Goal: Task Accomplishment & Management: Use online tool/utility

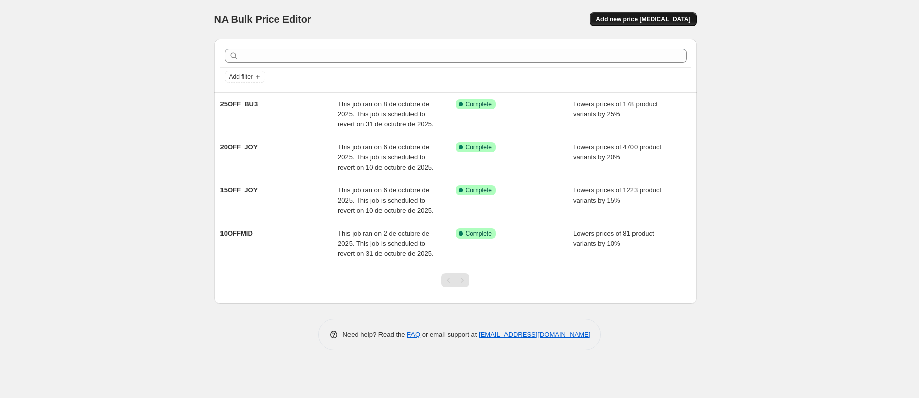
click at [648, 21] on span "Add new price change job" at bounding box center [643, 19] width 95 height 8
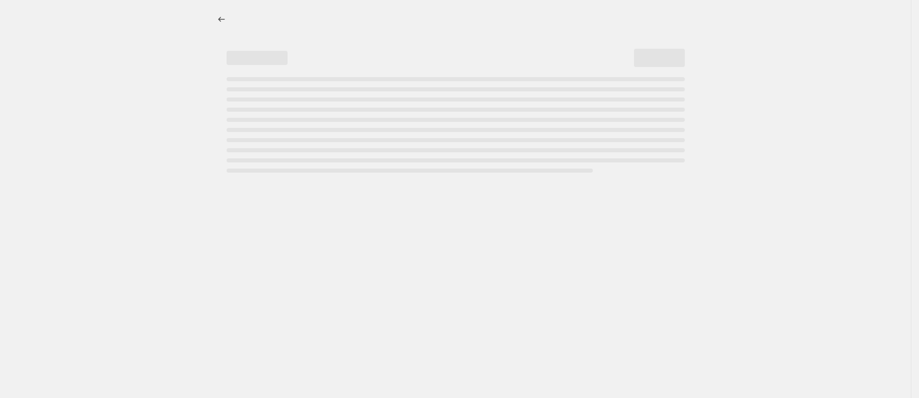
select select "percentage"
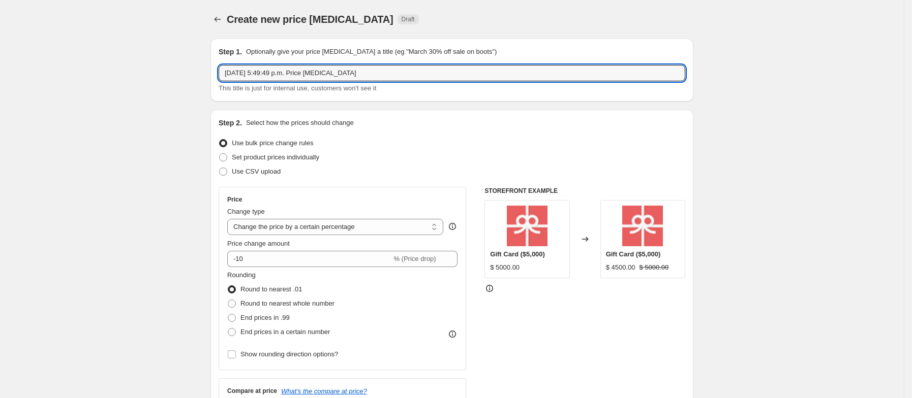
drag, startPoint x: 377, startPoint y: 74, endPoint x: 1, endPoint y: 123, distance: 379.2
click at [240, 71] on input "25off_JOY" at bounding box center [452, 73] width 467 height 16
type input "25OFF_JOY"
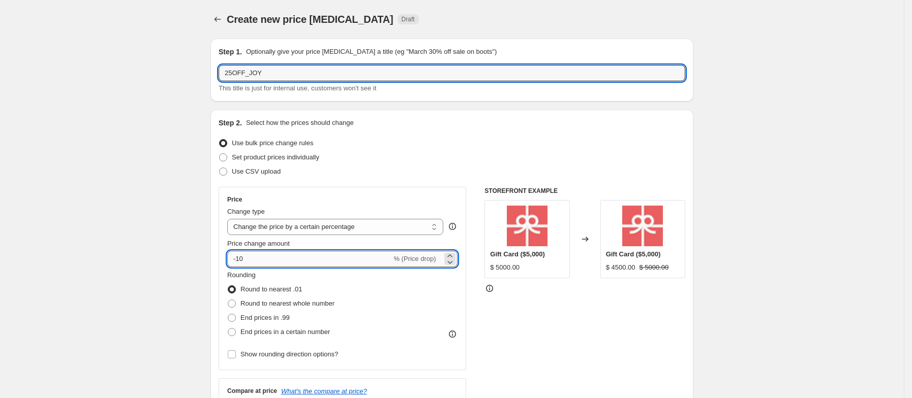
click at [273, 256] on input "-10" at bounding box center [309, 259] width 164 height 16
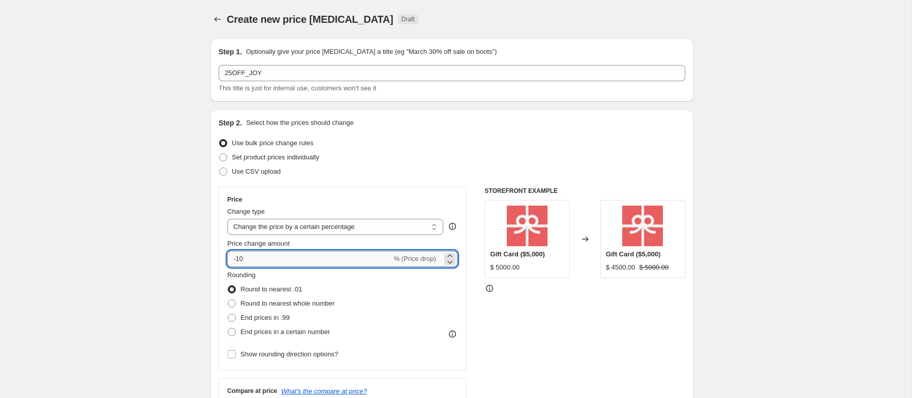
type input "-1"
type input "-25"
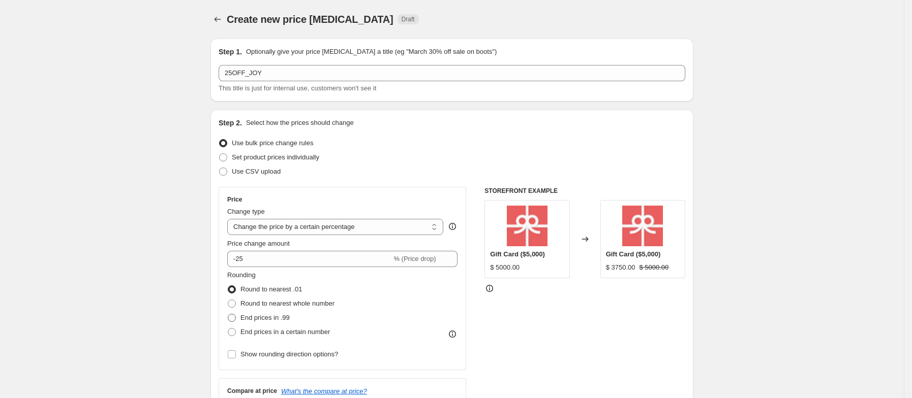
click at [234, 318] on span at bounding box center [232, 318] width 8 height 8
click at [228, 315] on input "End prices in .99" at bounding box center [228, 314] width 1 height 1
radio input "true"
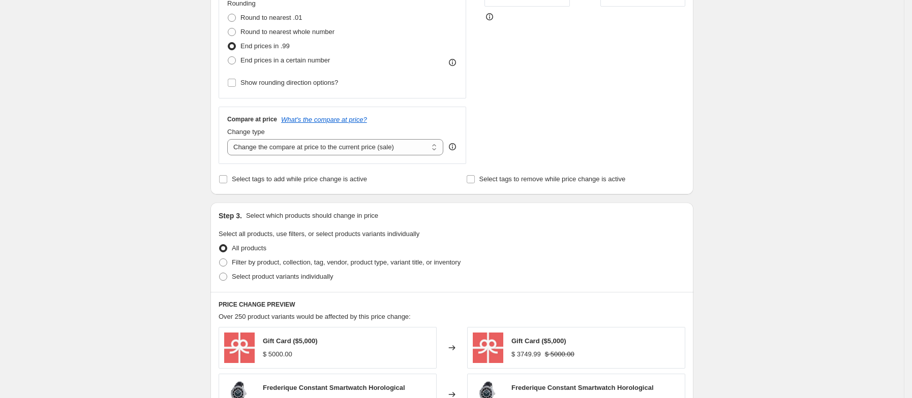
scroll to position [273, 0]
click at [227, 259] on span at bounding box center [223, 262] width 8 height 8
click at [220, 258] on input "Filter by product, collection, tag, vendor, product type, variant title, or inv…" at bounding box center [219, 258] width 1 height 1
radio input "true"
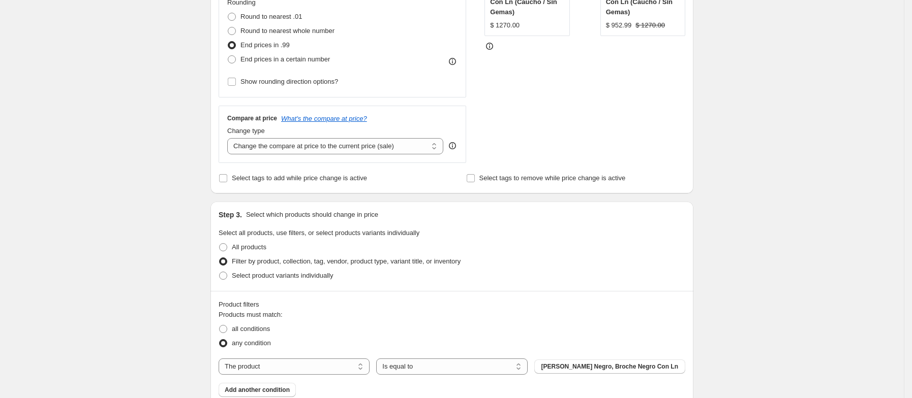
scroll to position [324, 0]
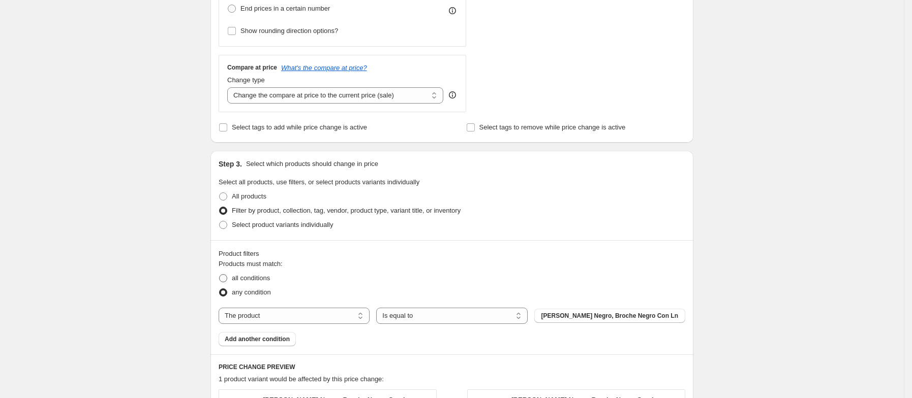
click at [226, 282] on span at bounding box center [223, 278] width 8 height 8
click at [220, 275] on input "all conditions" at bounding box center [219, 274] width 1 height 1
radio input "true"
click at [272, 320] on select "The product The product's collection The product's tag The product's vendor The…" at bounding box center [294, 316] width 151 height 16
select select "collection"
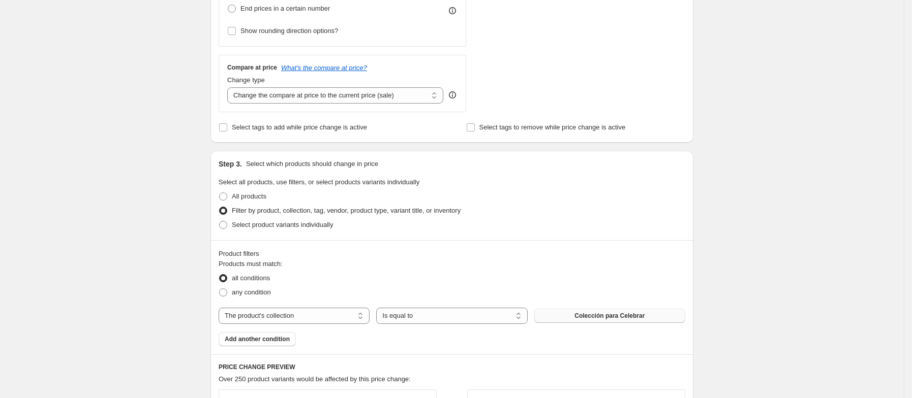
click at [580, 320] on span "Colección para Celebrar" at bounding box center [609, 316] width 70 height 8
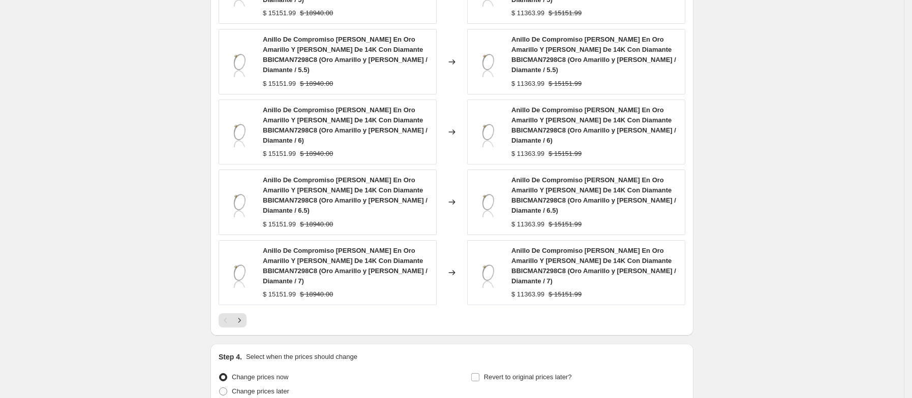
scroll to position [802, 0]
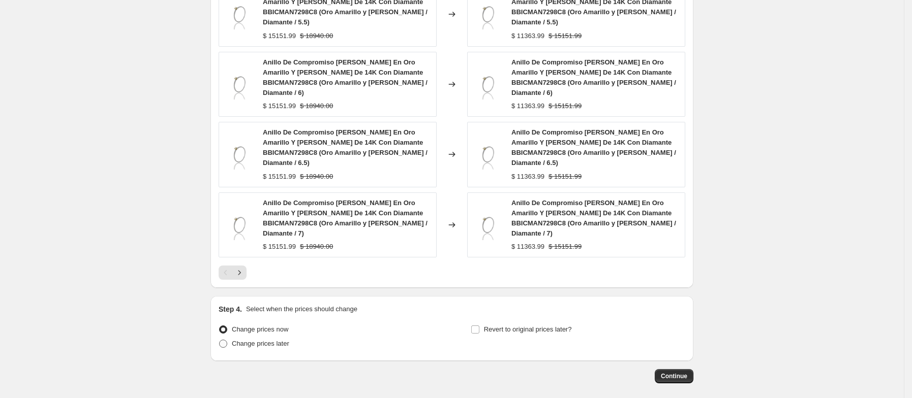
click at [224, 340] on span at bounding box center [223, 344] width 8 height 8
click at [220, 340] on input "Change prices later" at bounding box center [219, 340] width 1 height 1
radio input "true"
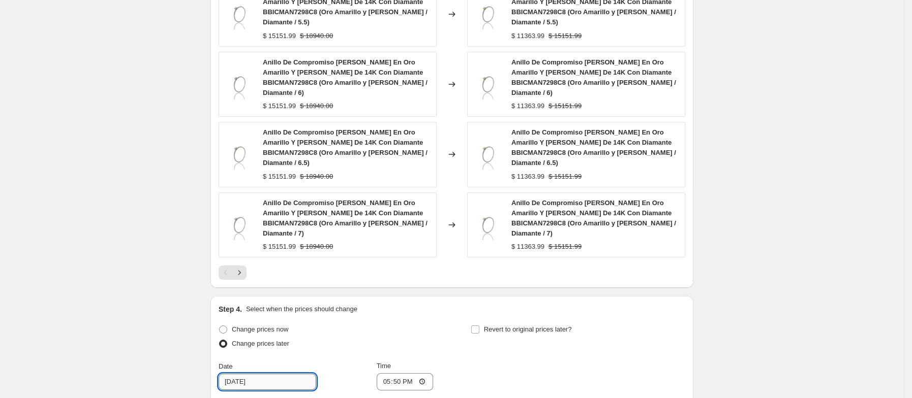
click at [270, 374] on input "10/11/2025" at bounding box center [268, 382] width 98 height 16
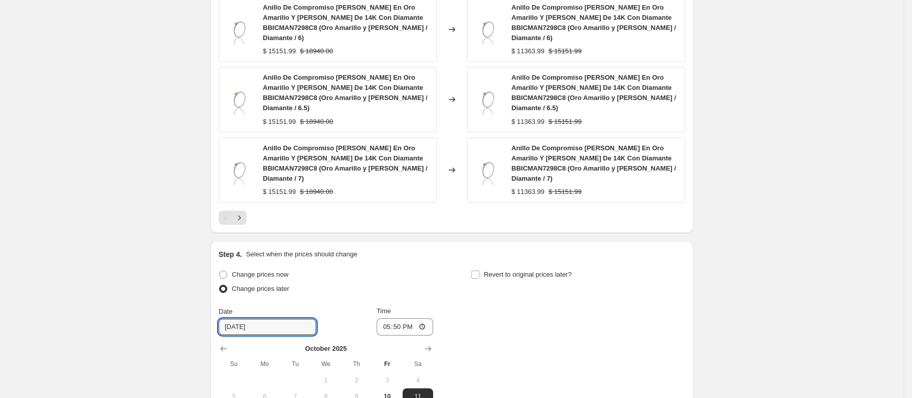
scroll to position [858, 0]
click at [429, 392] on span "11" at bounding box center [418, 396] width 22 height 8
click at [412, 318] on input "17:50" at bounding box center [405, 326] width 57 height 17
click at [384, 318] on input "17:50" at bounding box center [405, 326] width 57 height 17
click at [384, 318] on input "20:00" at bounding box center [405, 326] width 57 height 17
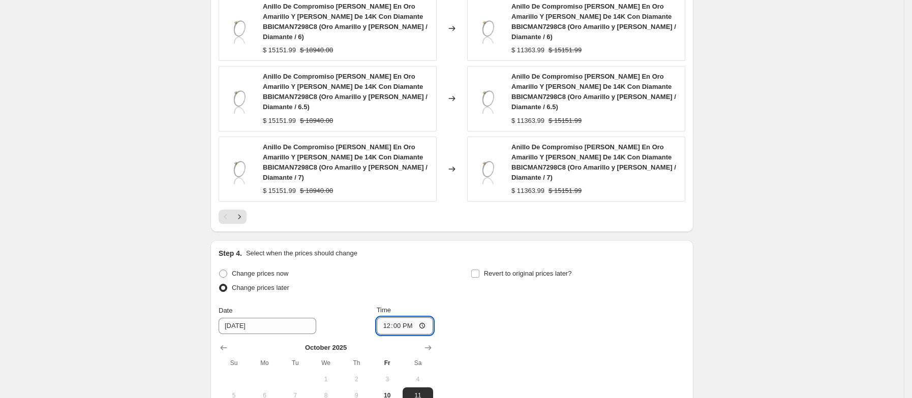
click at [410, 318] on input "12:00" at bounding box center [405, 326] width 57 height 17
type input "00:00"
click at [409, 305] on div "Time" at bounding box center [405, 310] width 57 height 10
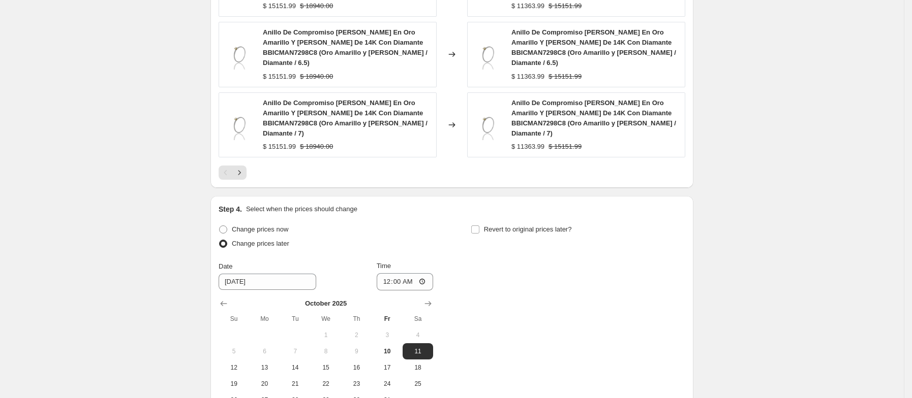
scroll to position [904, 0]
click at [416, 221] on div "Change prices now" at bounding box center [326, 228] width 214 height 14
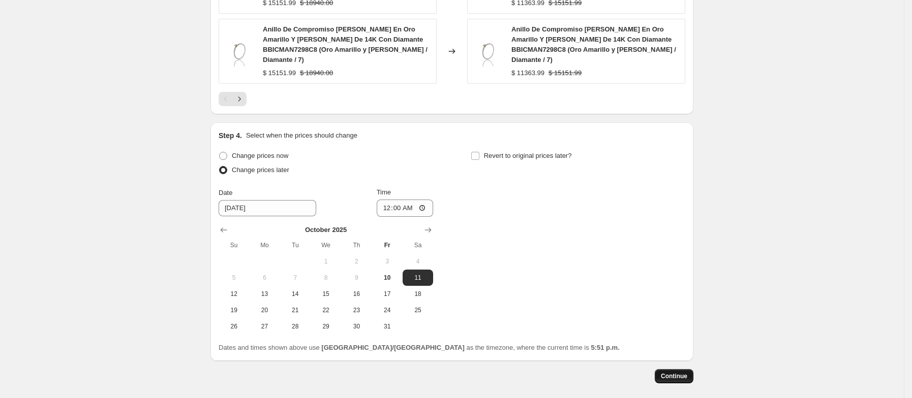
click at [672, 372] on span "Continue" at bounding box center [674, 376] width 26 height 8
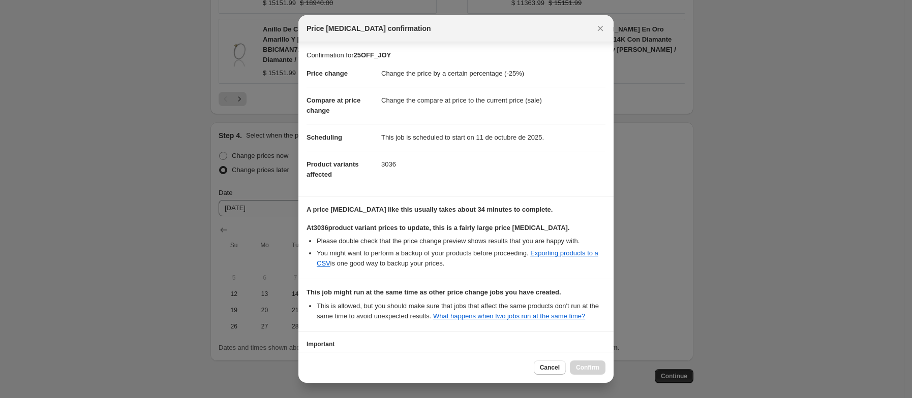
scroll to position [75, 0]
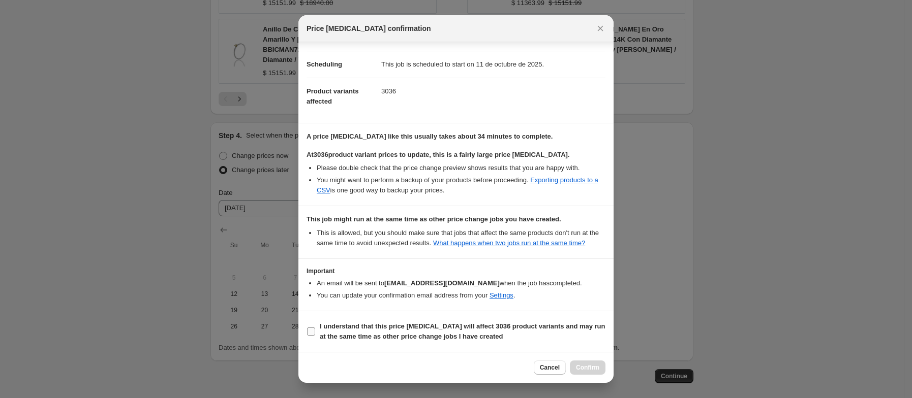
click at [308, 330] on input "I understand that this price change job will affect 3036 product variants and m…" at bounding box center [311, 332] width 8 height 8
checkbox input "true"
click at [577, 371] on span "Confirm" at bounding box center [587, 368] width 23 height 8
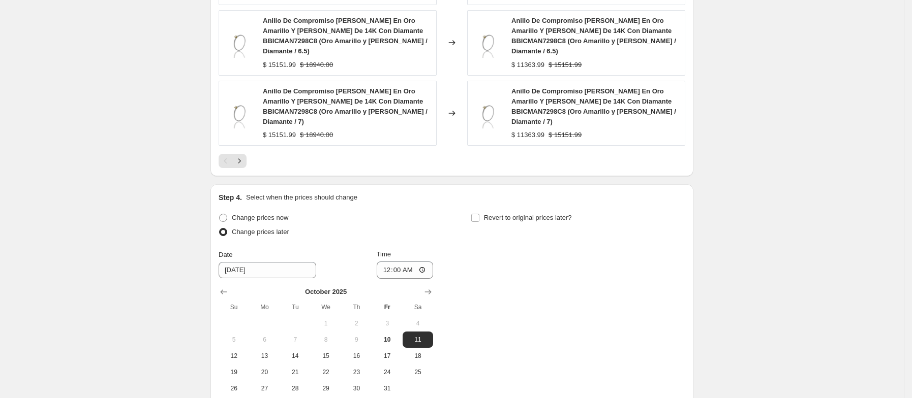
scroll to position [1038, 0]
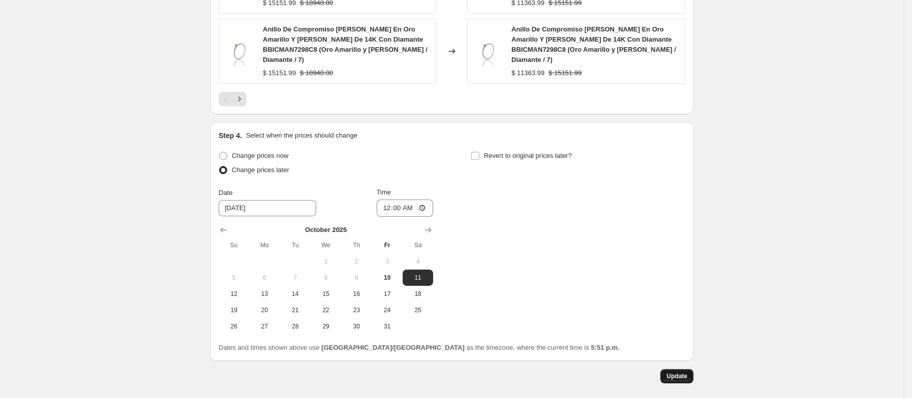
click at [688, 369] on button "Update" at bounding box center [676, 376] width 33 height 14
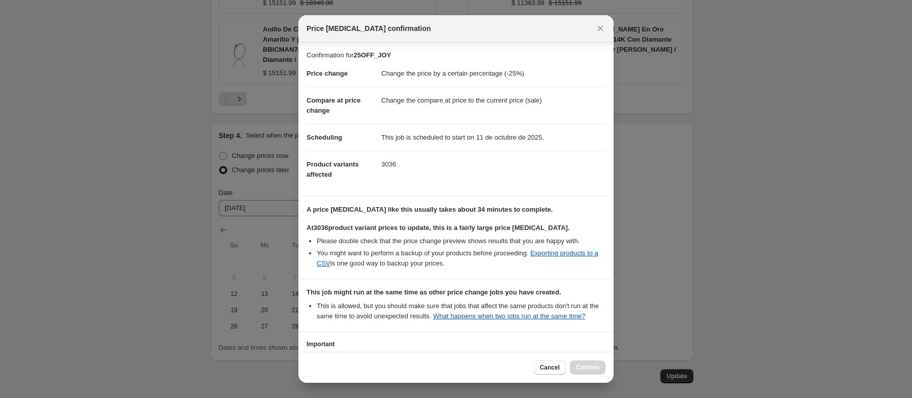
scroll to position [75, 0]
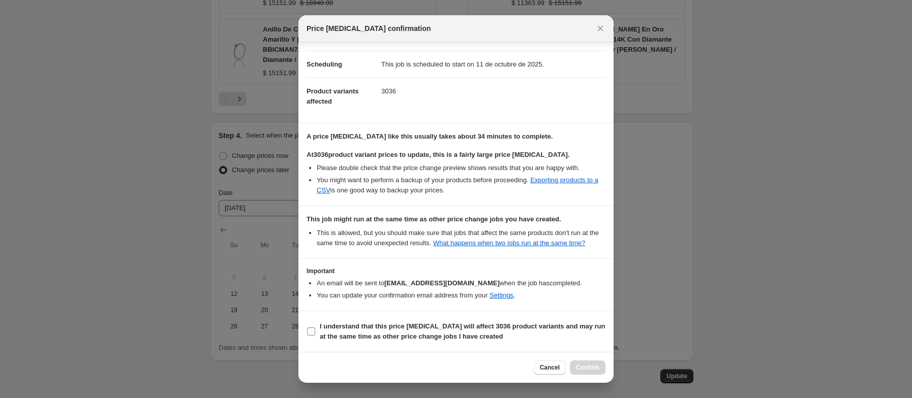
click at [313, 329] on input "I understand that this price change job will affect 3036 product variants and m…" at bounding box center [311, 332] width 8 height 8
checkbox input "true"
click at [588, 367] on span "Confirm" at bounding box center [587, 368] width 23 height 8
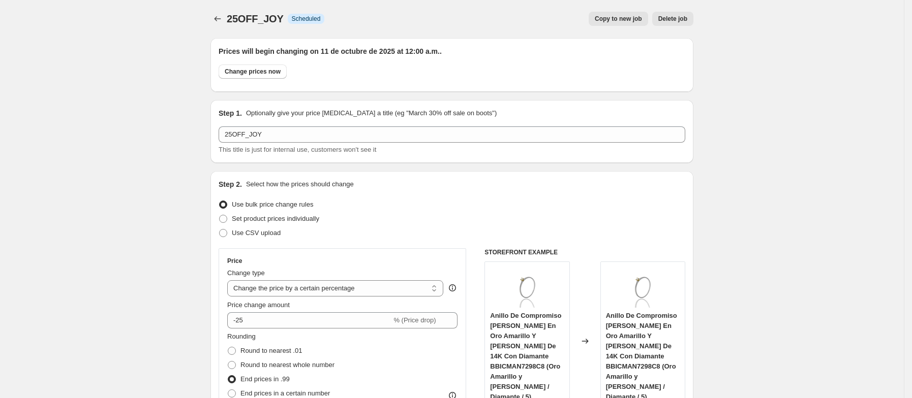
scroll to position [0, 0]
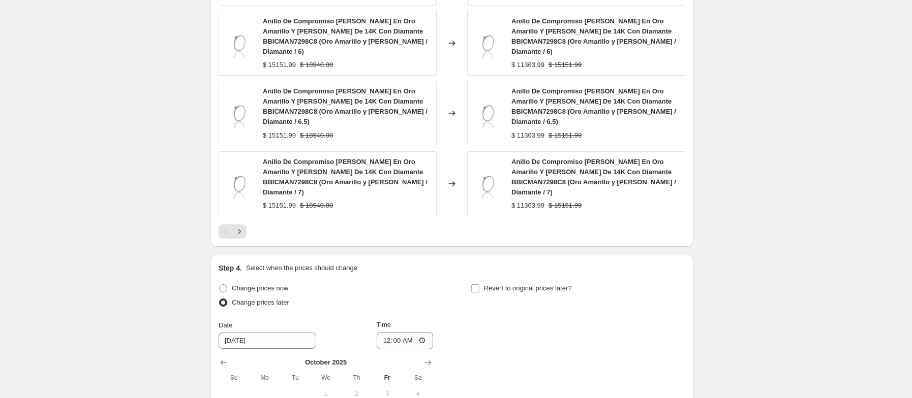
scroll to position [1038, 0]
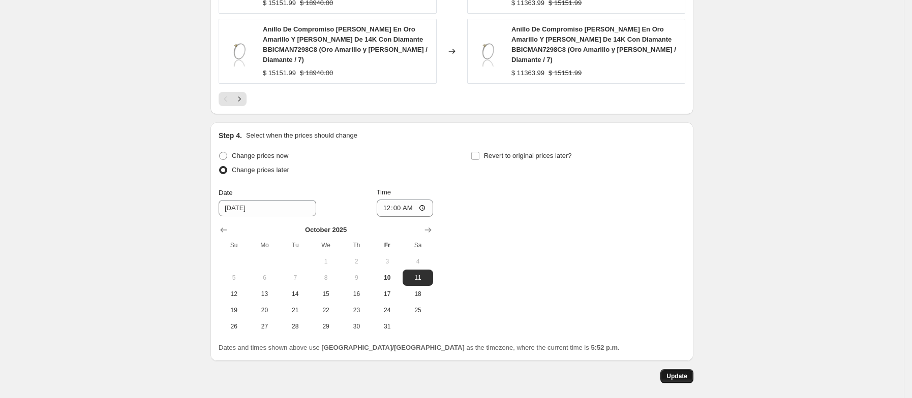
click at [680, 372] on span "Update" at bounding box center [676, 376] width 21 height 8
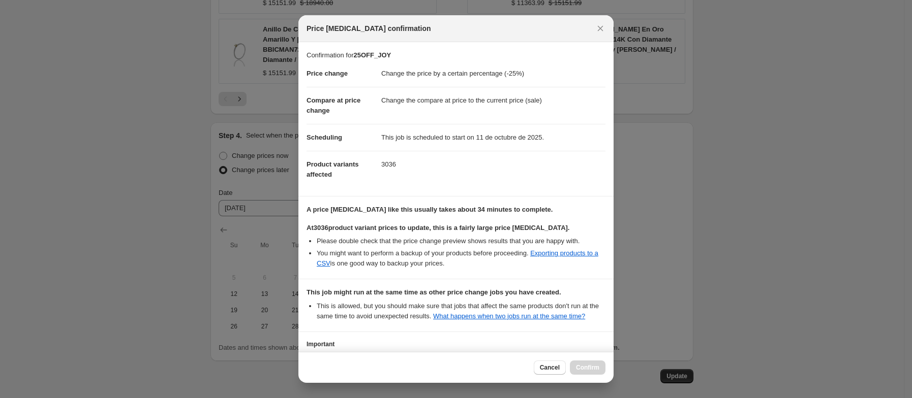
scroll to position [75, 0]
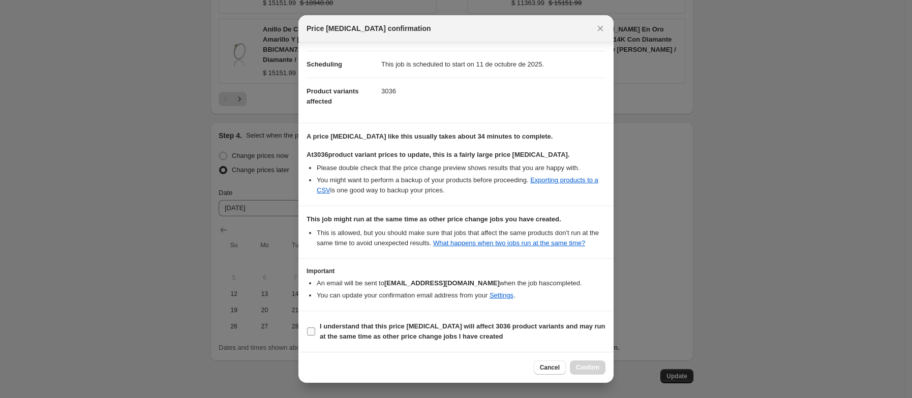
click at [314, 332] on input "I understand that this price change job will affect 3036 product variants and m…" at bounding box center [311, 332] width 8 height 8
checkbox input "true"
click at [595, 370] on span "Confirm" at bounding box center [587, 368] width 23 height 8
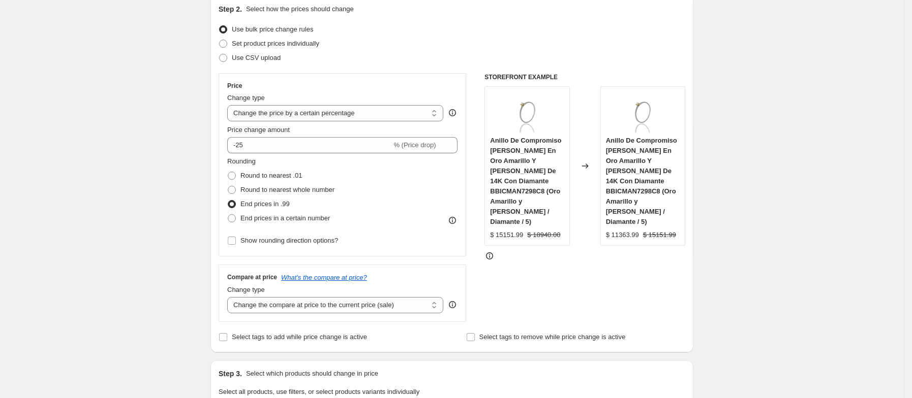
scroll to position [0, 0]
